Goal: Information Seeking & Learning: Learn about a topic

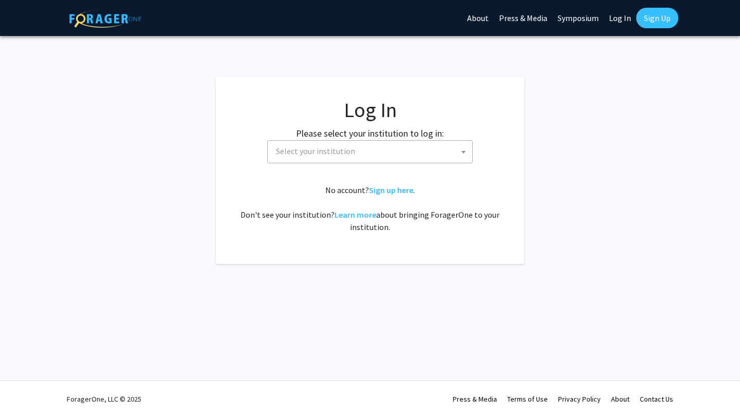
select select
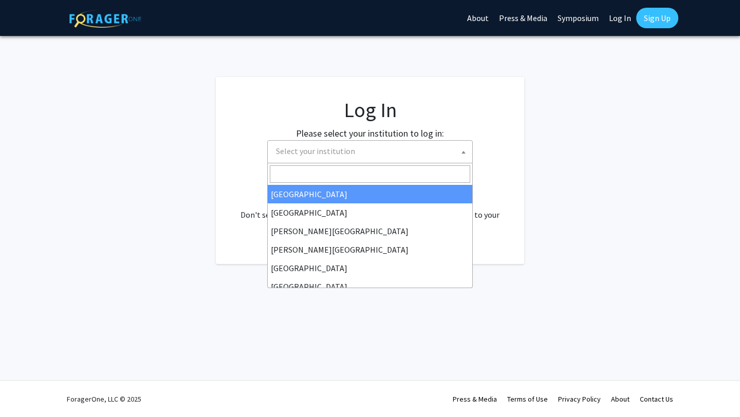
click at [357, 158] on span "Select your institution" at bounding box center [372, 151] width 200 height 21
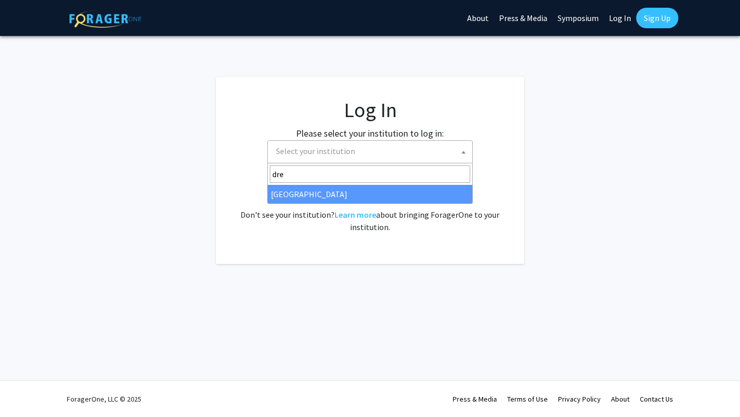
type input "dre"
select select "6"
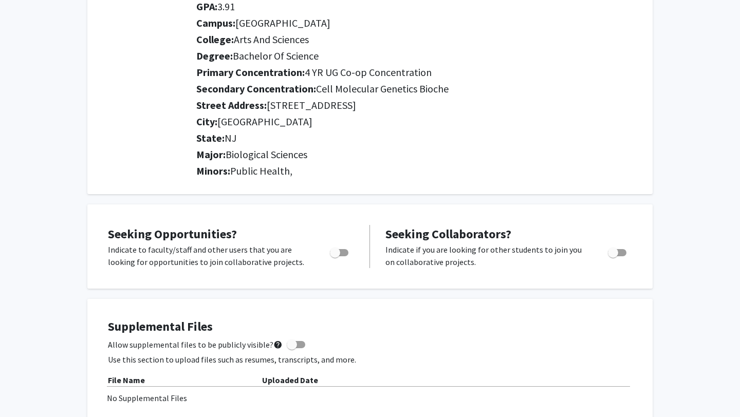
scroll to position [152, 0]
click at [342, 253] on span "Toggle" at bounding box center [339, 253] width 19 height 7
click at [335, 258] on input "Are you actively seeking opportunities?" at bounding box center [335, 258] width 1 height 1
checkbox input "true"
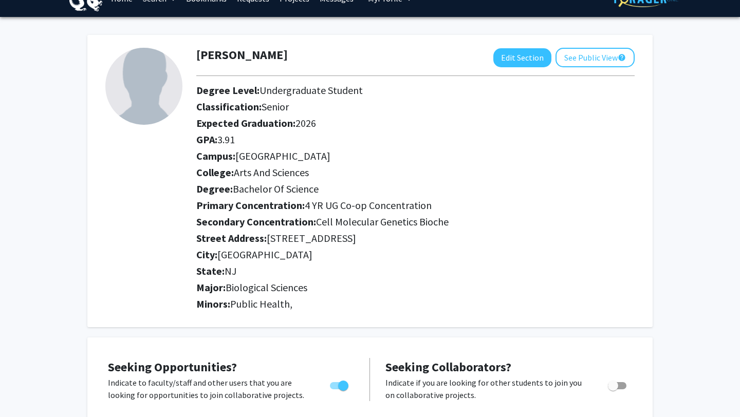
scroll to position [0, 0]
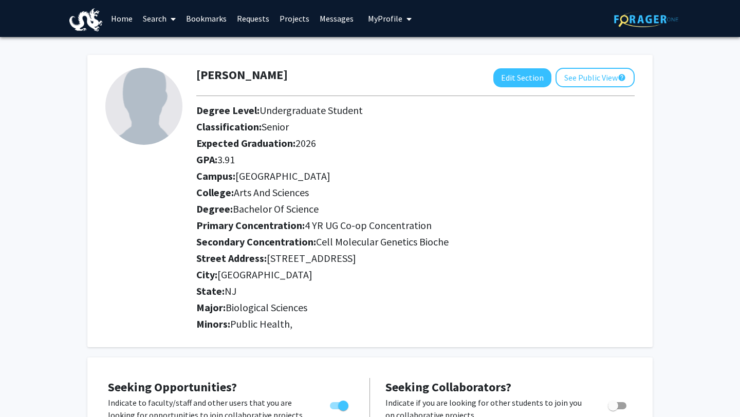
click at [643, 25] on img at bounding box center [646, 19] width 64 height 16
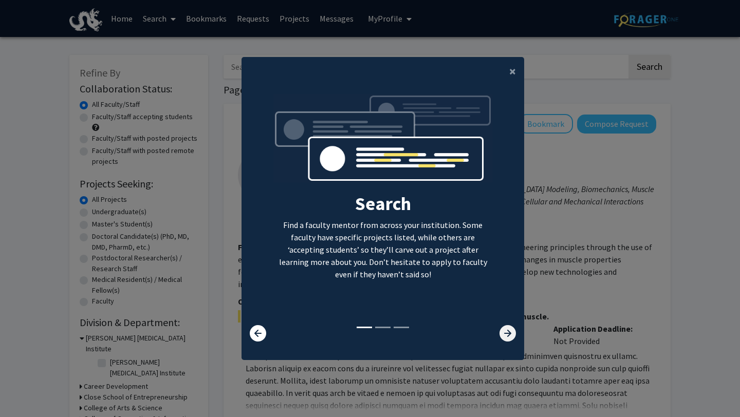
click at [507, 336] on icon at bounding box center [508, 333] width 16 height 16
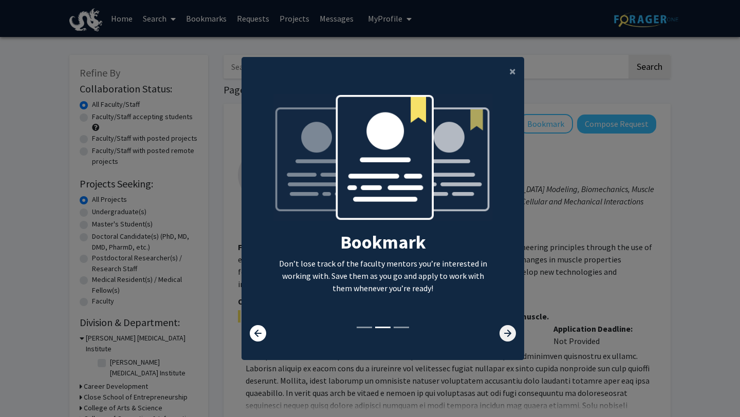
click at [507, 336] on icon at bounding box center [508, 333] width 16 height 16
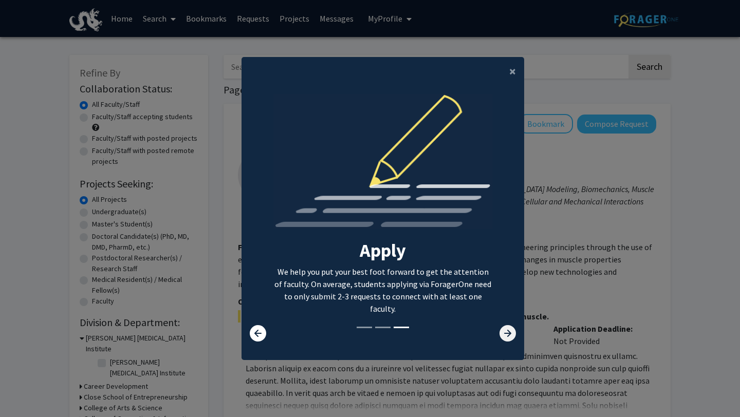
click at [507, 336] on icon at bounding box center [508, 333] width 16 height 16
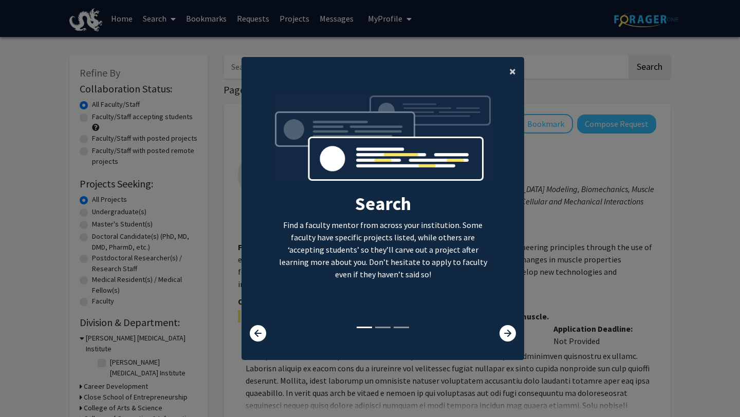
click at [513, 72] on span "×" at bounding box center [512, 71] width 7 height 16
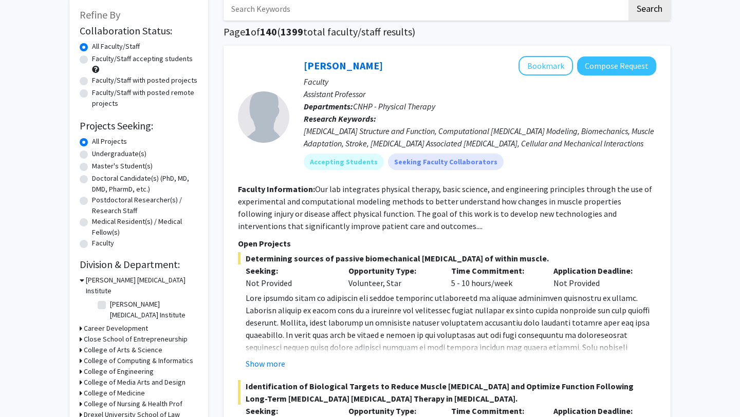
scroll to position [56, 0]
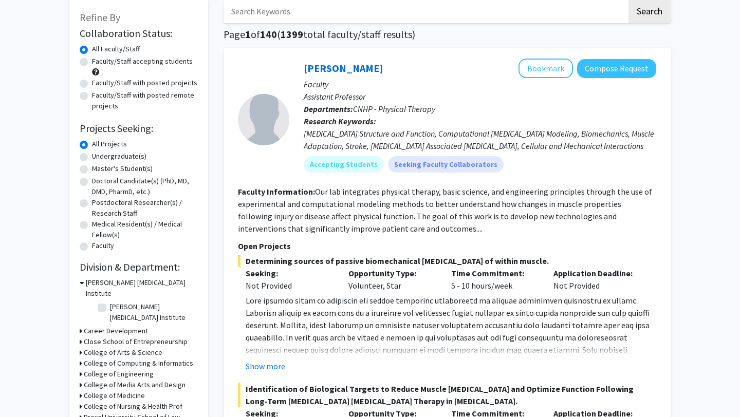
click at [134, 156] on label "Undergraduate(s)" at bounding box center [119, 156] width 54 height 11
click at [99, 156] on input "Undergraduate(s)" at bounding box center [95, 154] width 7 height 7
radio input "true"
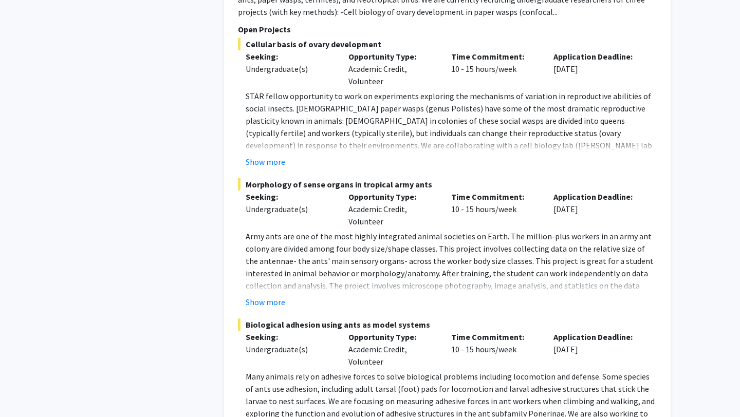
scroll to position [958, 0]
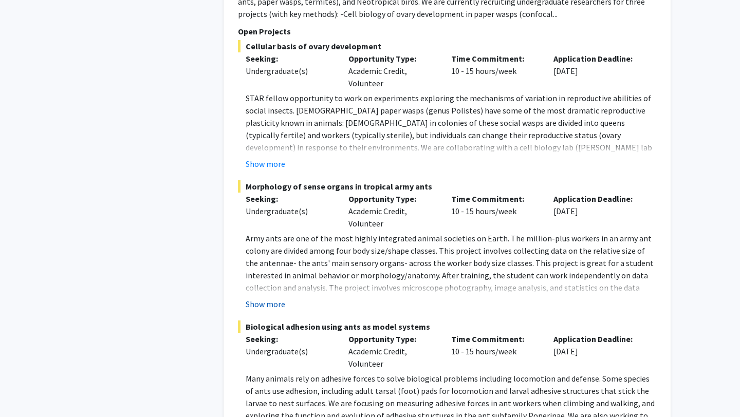
click at [268, 298] on button "Show more" at bounding box center [266, 304] width 40 height 12
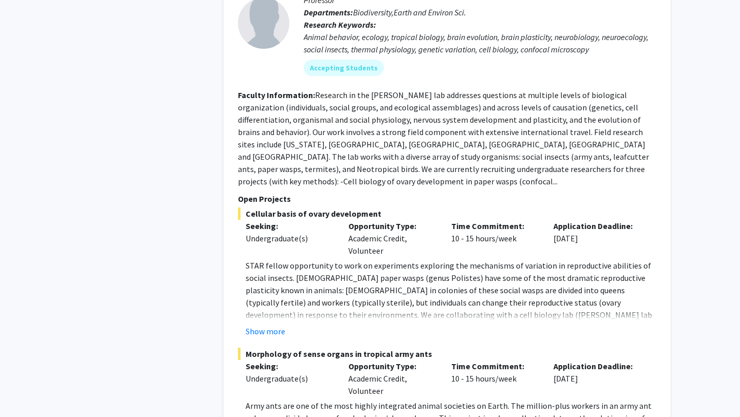
scroll to position [782, 0]
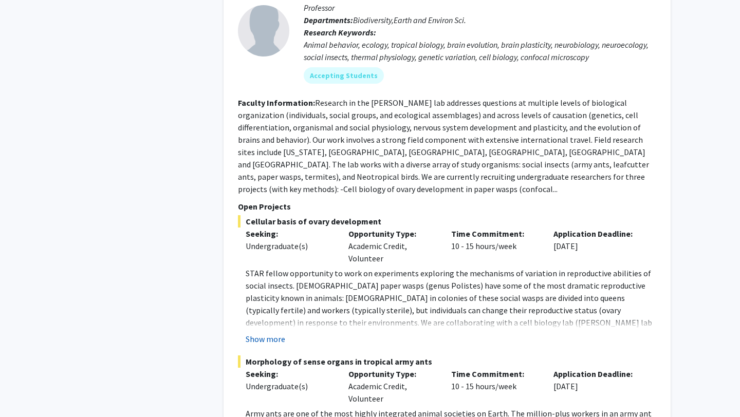
click at [277, 333] on button "Show more" at bounding box center [266, 339] width 40 height 12
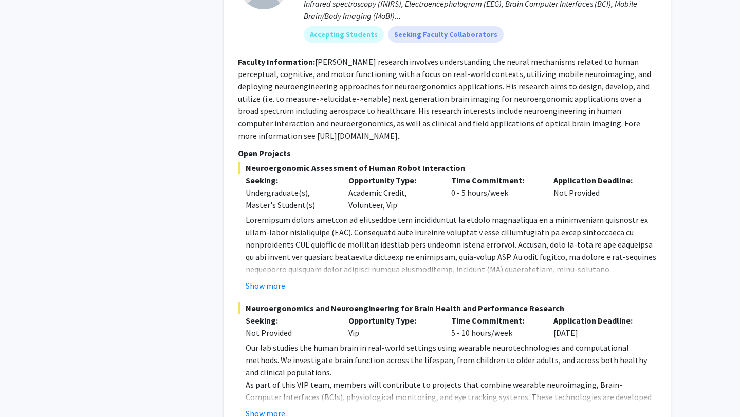
scroll to position [1569, 0]
click at [252, 407] on button "Show more" at bounding box center [266, 413] width 40 height 12
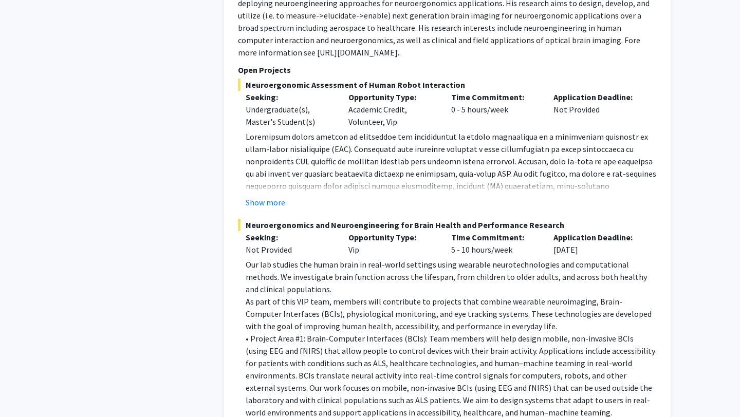
scroll to position [1652, 0]
click at [268, 196] on button "Show more" at bounding box center [266, 202] width 40 height 12
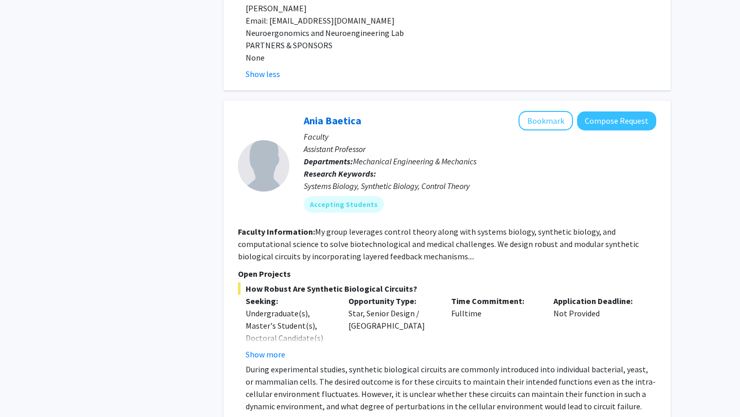
scroll to position [2737, 0]
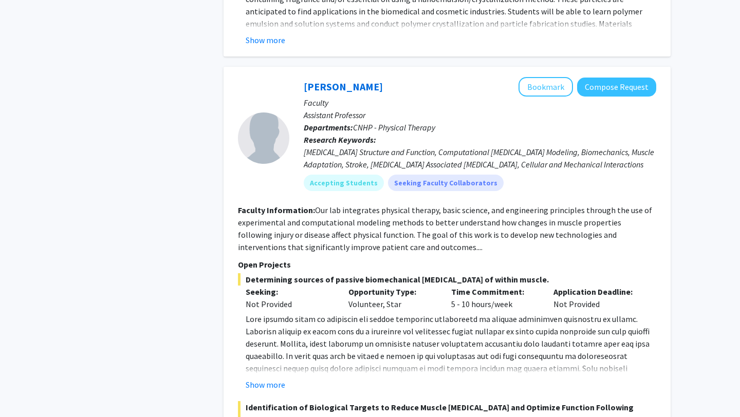
scroll to position [3808, 0]
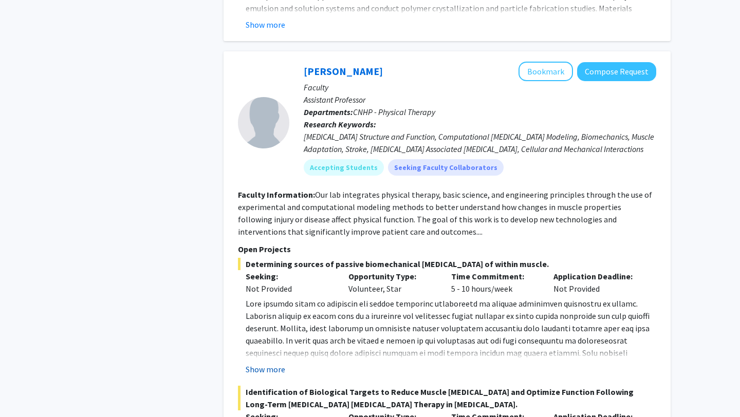
click at [269, 363] on button "Show more" at bounding box center [266, 369] width 40 height 12
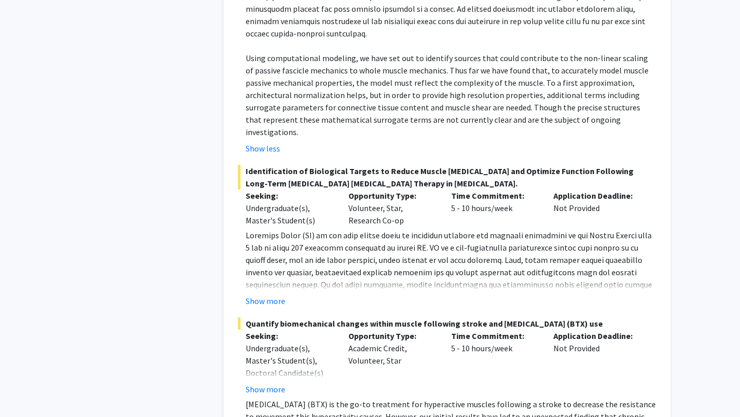
scroll to position [4203, 0]
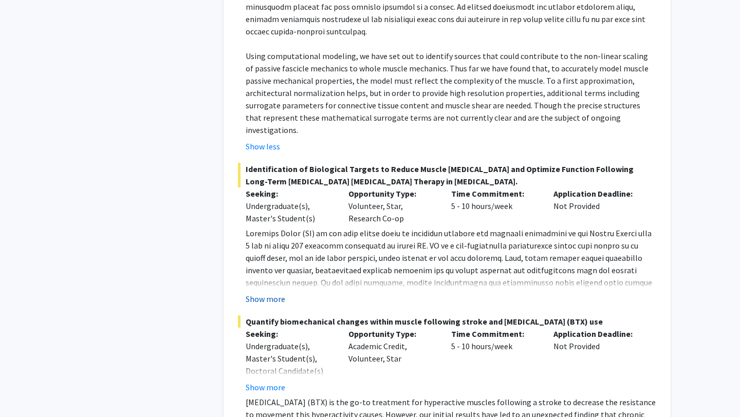
click at [272, 293] on button "Show more" at bounding box center [266, 299] width 40 height 12
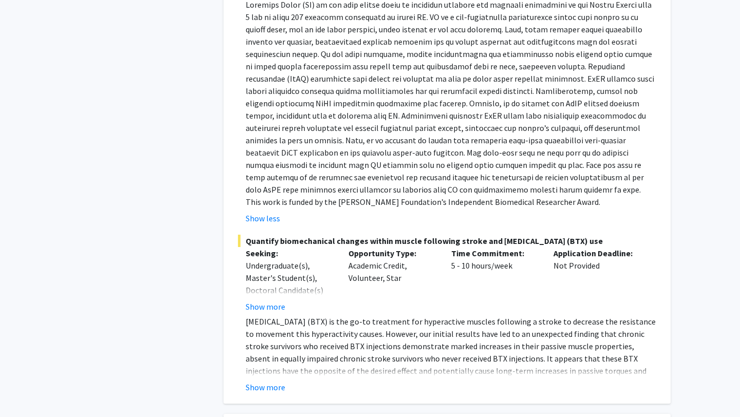
scroll to position [4434, 0]
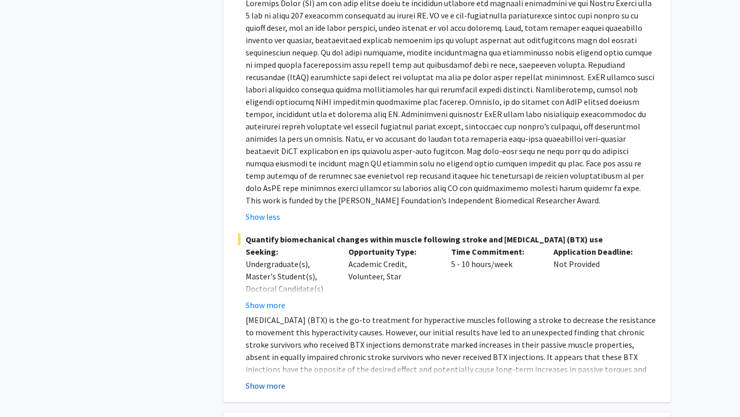
click at [265, 380] on button "Show more" at bounding box center [266, 386] width 40 height 12
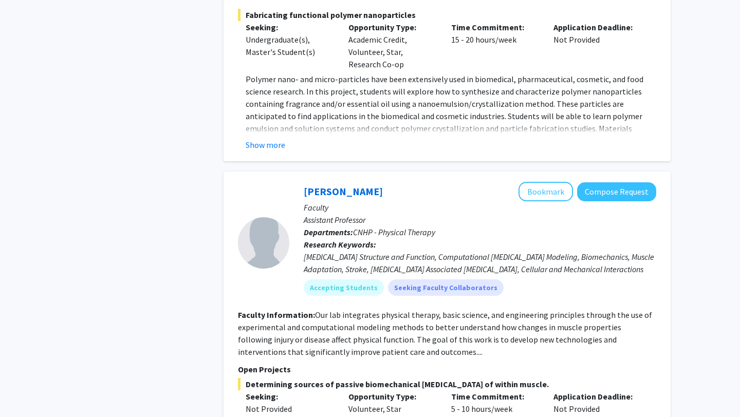
scroll to position [3686, 0]
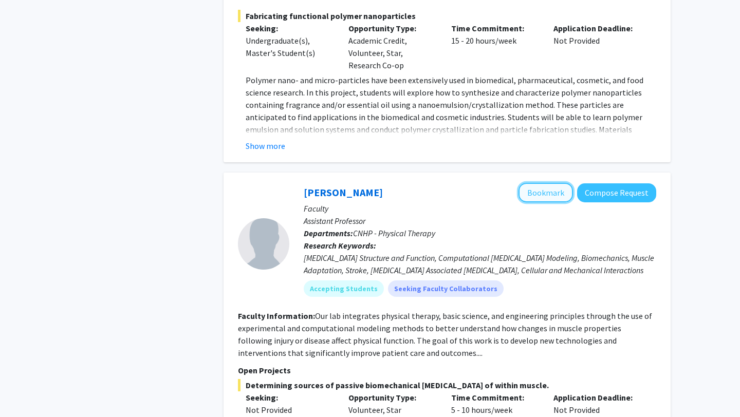
click at [558, 183] on button "Bookmark" at bounding box center [546, 193] width 54 height 20
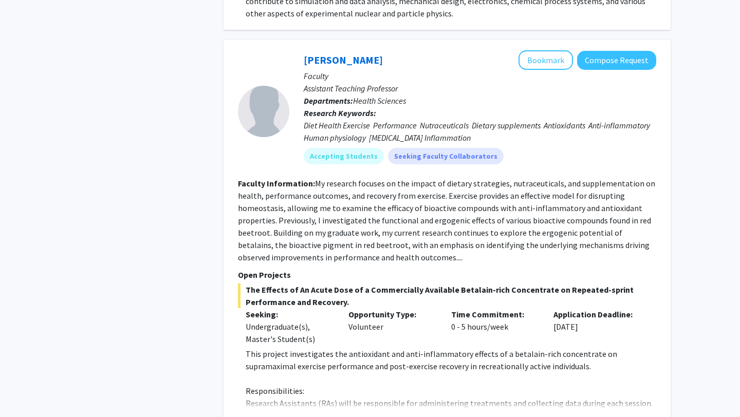
scroll to position [5591, 0]
click at [278, 413] on button "Show more" at bounding box center [266, 419] width 40 height 12
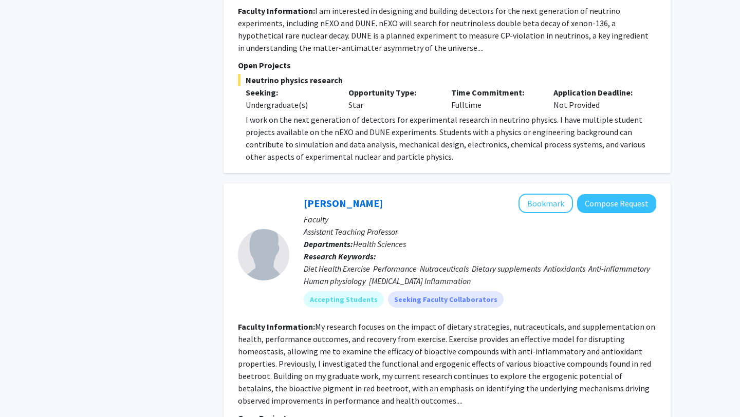
scroll to position [5446, 0]
click at [543, 195] on button "Bookmark" at bounding box center [546, 205] width 54 height 20
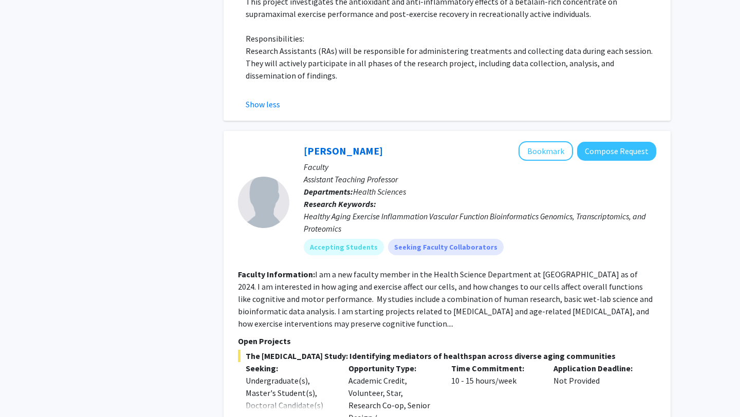
scroll to position [5947, 0]
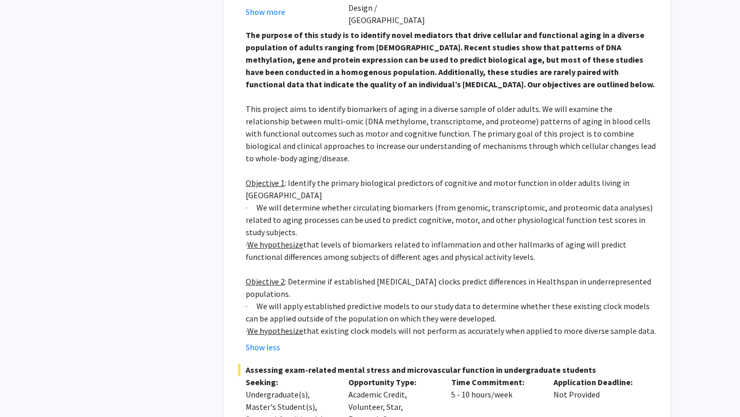
scroll to position [6354, 0]
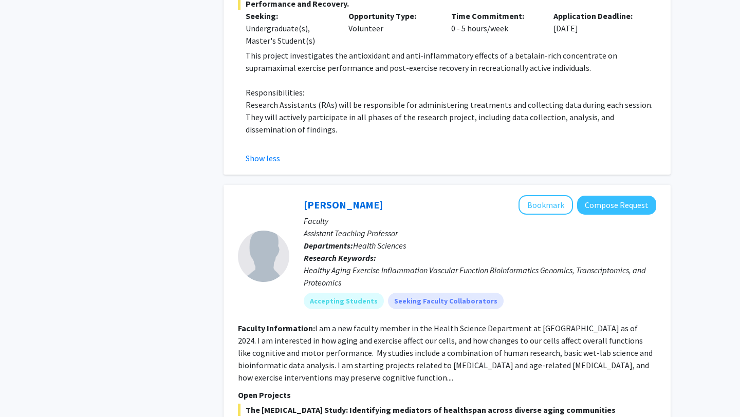
scroll to position [5807, 0]
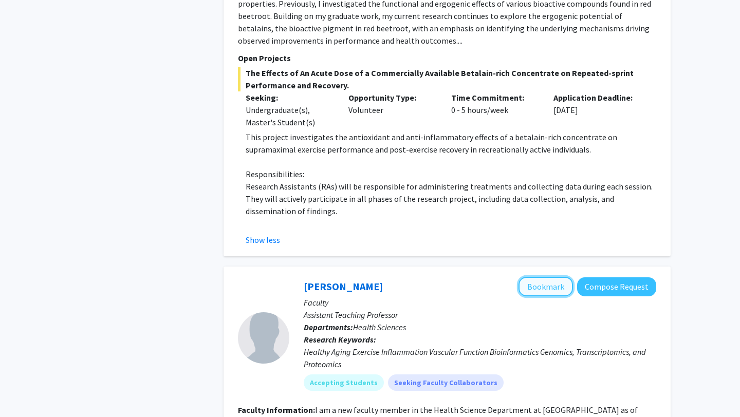
click at [544, 277] on button "Bookmark" at bounding box center [546, 287] width 54 height 20
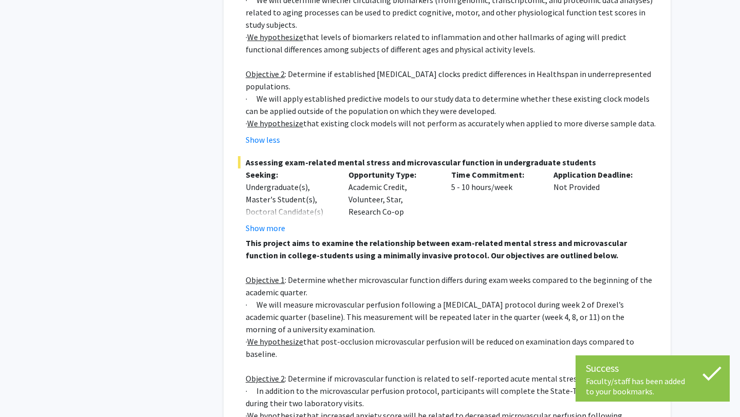
scroll to position [6562, 0]
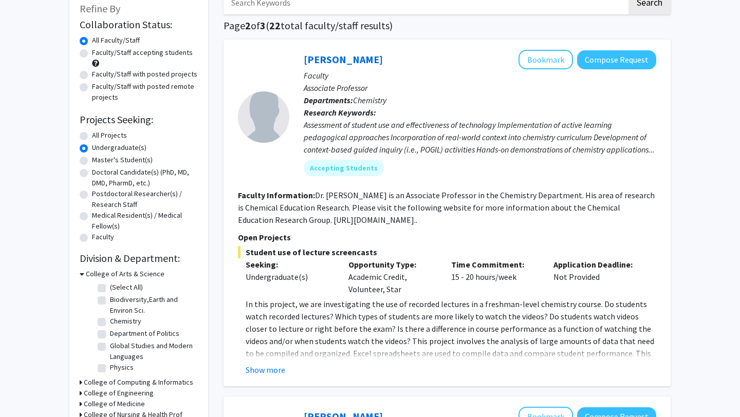
scroll to position [70, 0]
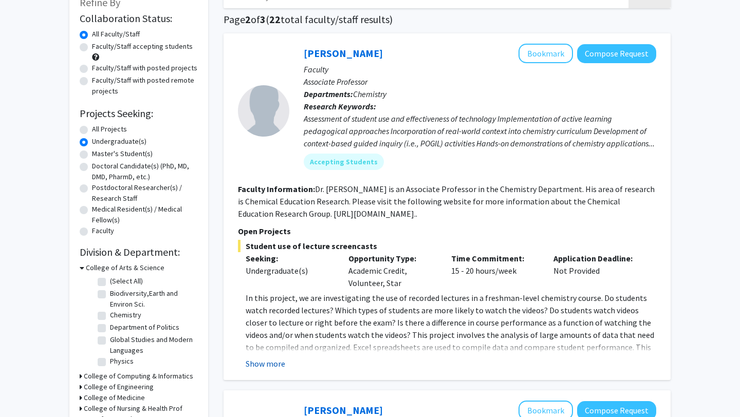
click at [267, 363] on button "Show more" at bounding box center [266, 364] width 40 height 12
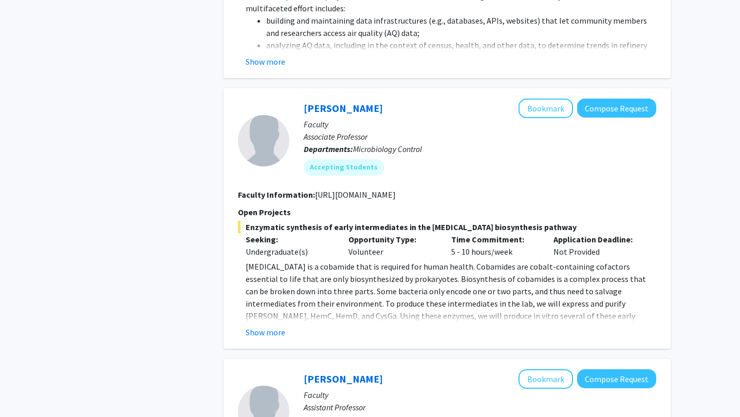
scroll to position [1202, 0]
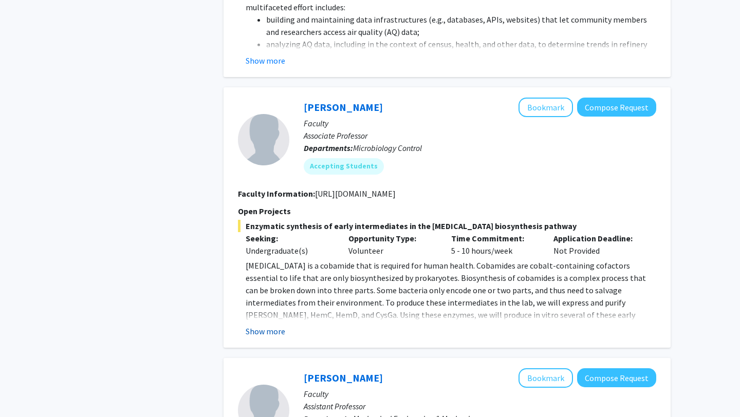
click at [262, 325] on button "Show more" at bounding box center [266, 331] width 40 height 12
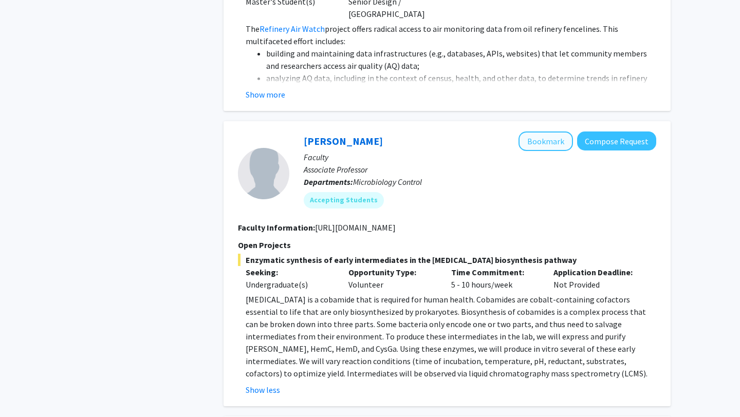
scroll to position [1157, 0]
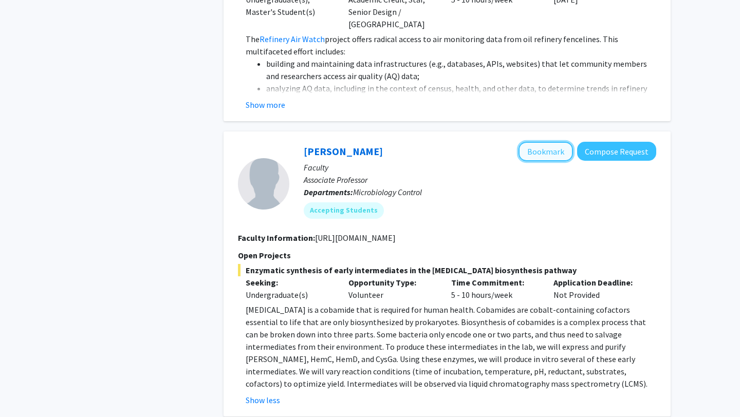
click at [543, 142] on button "Bookmark" at bounding box center [546, 152] width 54 height 20
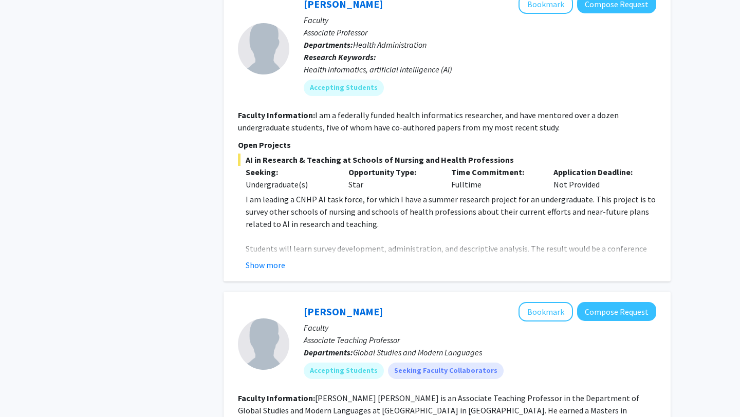
scroll to position [2303, 0]
click at [263, 259] on button "Show more" at bounding box center [266, 265] width 40 height 12
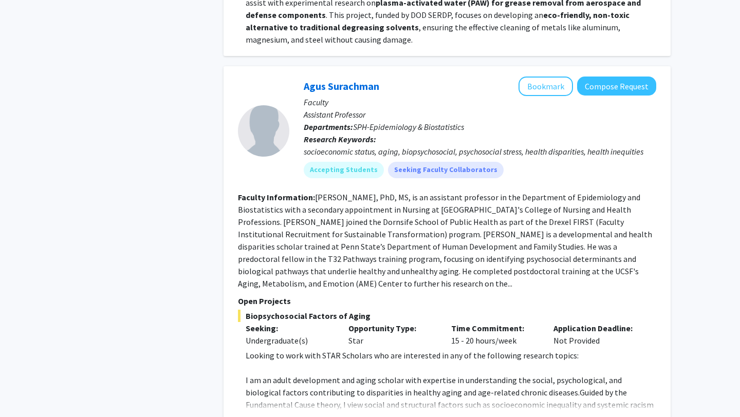
scroll to position [3340, 0]
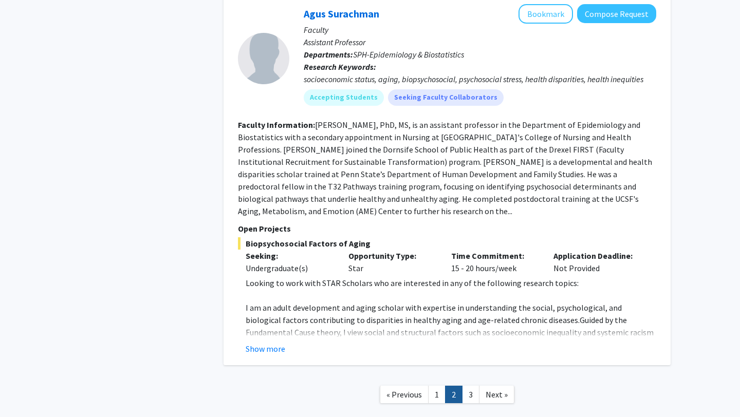
click at [503, 390] on span "Next »" at bounding box center [497, 395] width 22 height 10
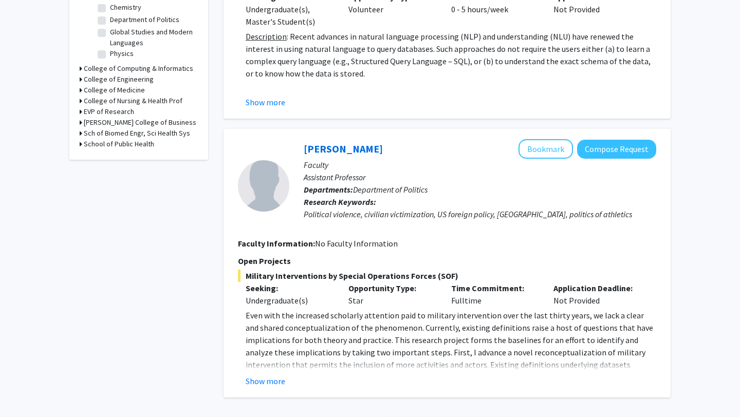
scroll to position [472, 0]
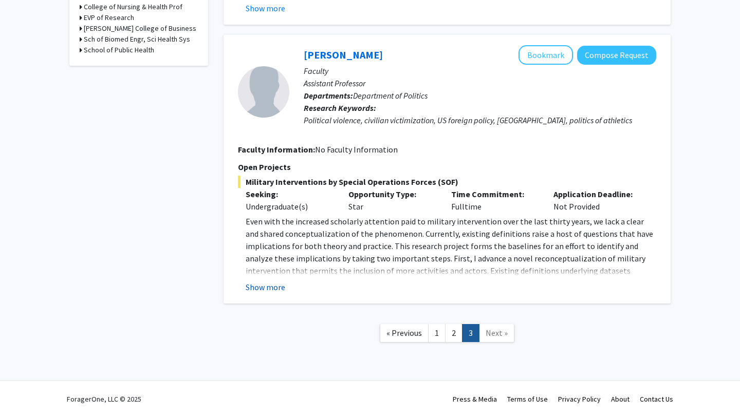
click at [271, 286] on button "Show more" at bounding box center [266, 287] width 40 height 12
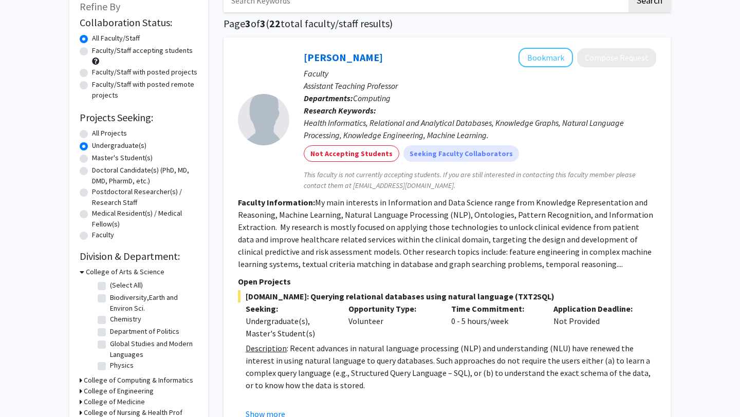
scroll to position [0, 0]
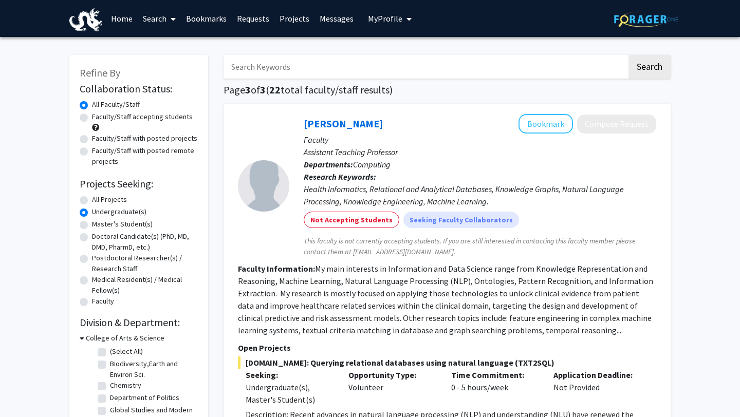
click at [127, 15] on link "Home" at bounding box center [122, 19] width 32 height 36
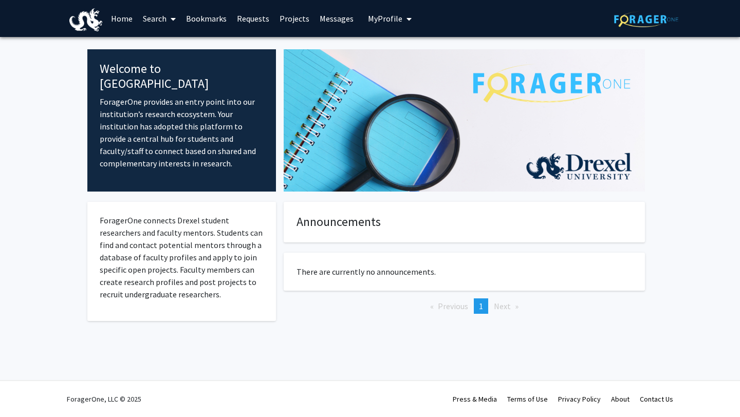
click at [290, 18] on link "Projects" at bounding box center [294, 19] width 40 height 36
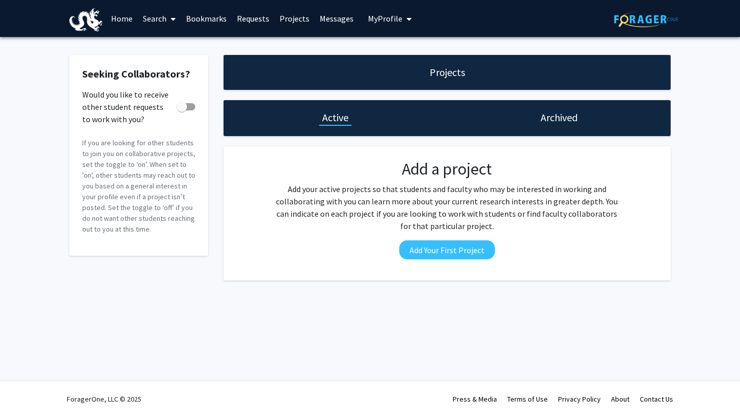
click at [165, 18] on link "Search" at bounding box center [159, 19] width 43 height 36
click at [171, 45] on span "Faculty/Staff" at bounding box center [176, 47] width 76 height 21
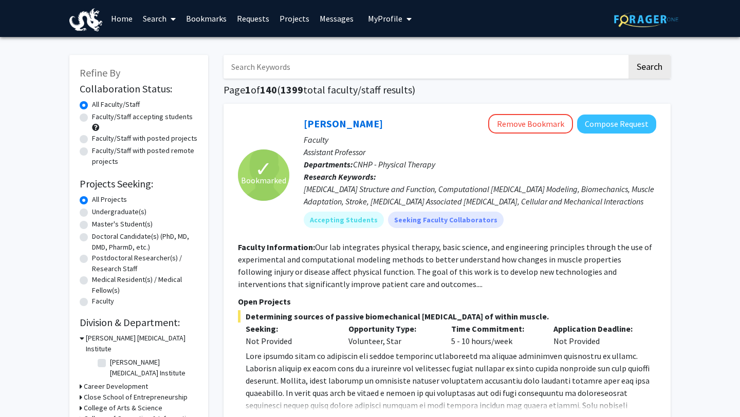
click at [163, 117] on label "Faculty/Staff accepting students" at bounding box center [142, 117] width 101 height 11
click at [99, 117] on input "Faculty/Staff accepting students" at bounding box center [95, 115] width 7 height 7
radio input "true"
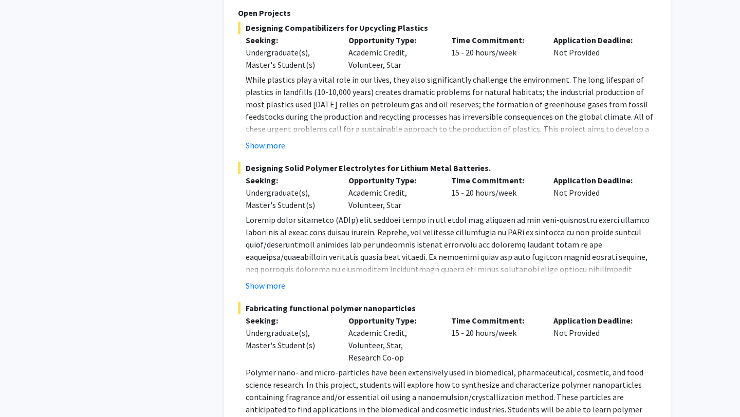
scroll to position [5980, 0]
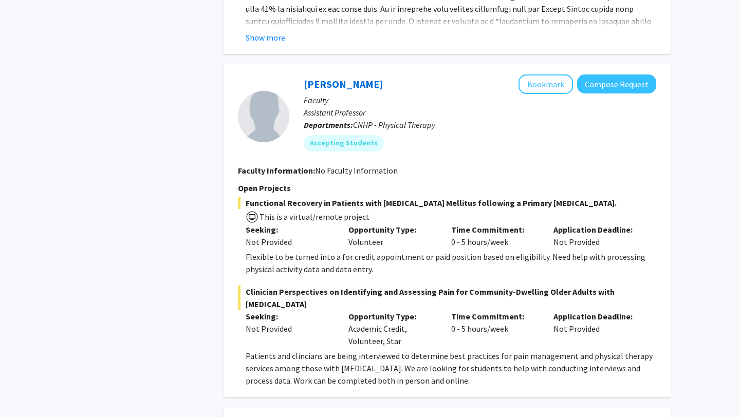
scroll to position [3253, 0]
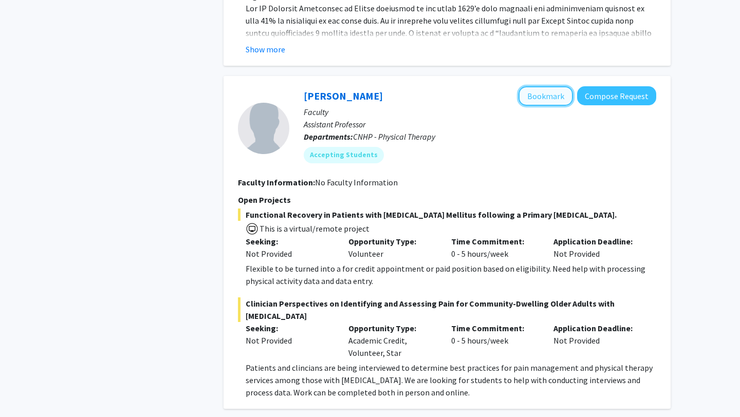
click at [556, 86] on button "Bookmark" at bounding box center [546, 96] width 54 height 20
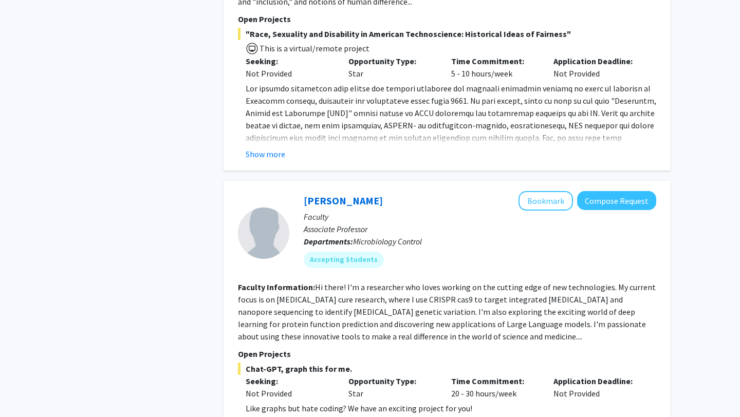
scroll to position [3902, 0]
